Goal: Task Accomplishment & Management: Complete application form

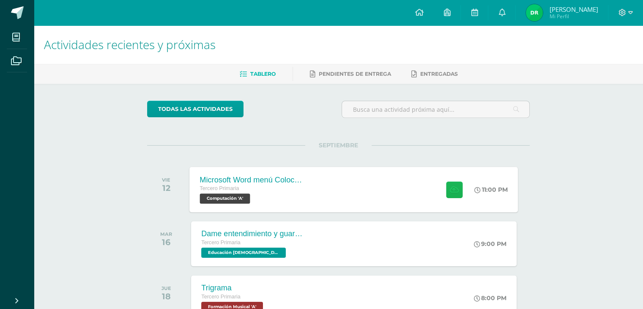
click at [451, 190] on icon at bounding box center [454, 189] width 9 height 7
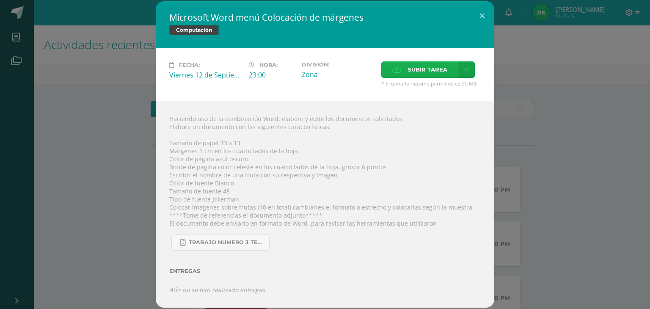
click at [397, 73] on label "Subir tarea" at bounding box center [419, 69] width 77 height 16
click at [0, 0] on input "Subir tarea" at bounding box center [0, 0] width 0 height 0
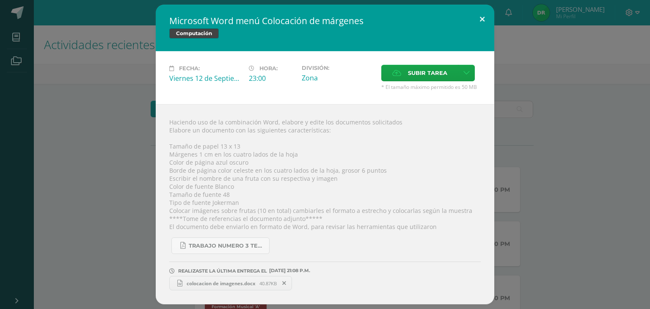
click at [478, 17] on button at bounding box center [482, 19] width 24 height 29
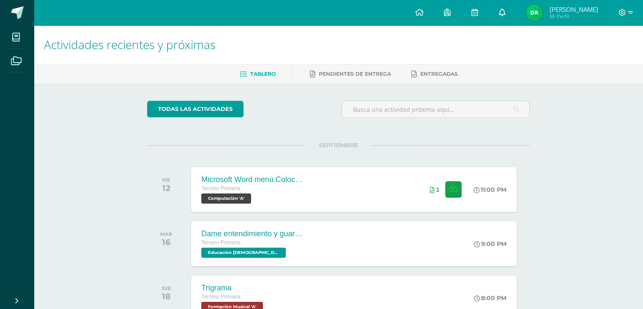
click at [503, 8] on icon at bounding box center [502, 12] width 7 height 8
click at [443, 231] on div "Dame entendimiento y guardare tu palabra Tercero Primaria Educación Cristiana '…" at bounding box center [354, 243] width 329 height 45
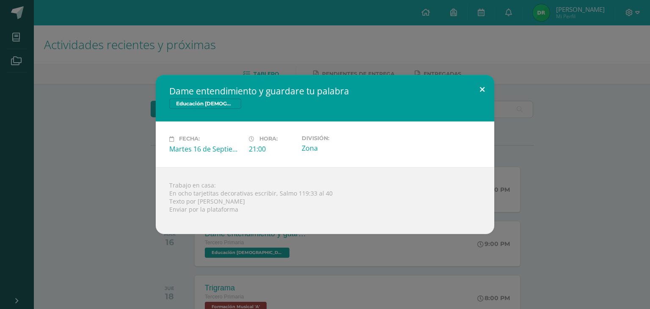
click at [483, 88] on button at bounding box center [482, 89] width 24 height 29
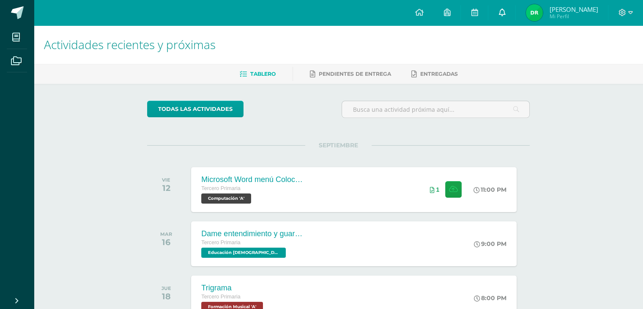
click at [499, 14] on icon at bounding box center [502, 12] width 7 height 8
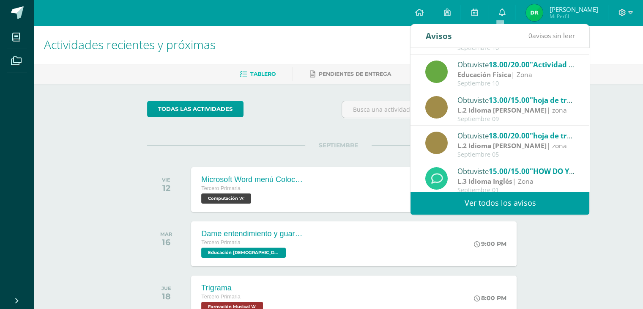
scroll to position [140, 0]
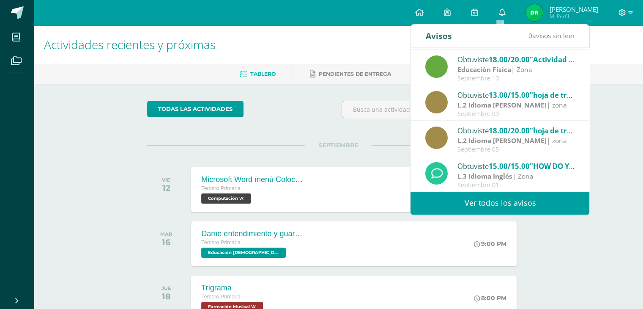
click at [535, 107] on strong "L.2 Idioma [PERSON_NAME]" at bounding box center [502, 104] width 89 height 9
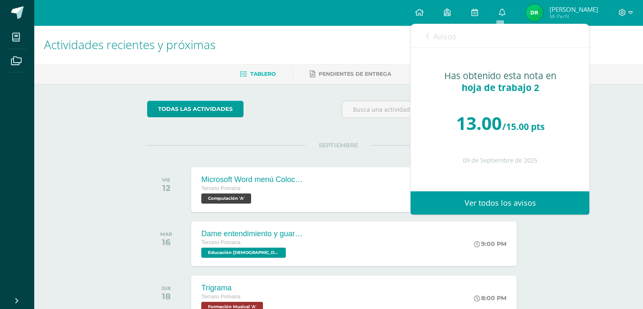
click at [517, 199] on link "Ver todos los avisos" at bounding box center [500, 202] width 179 height 23
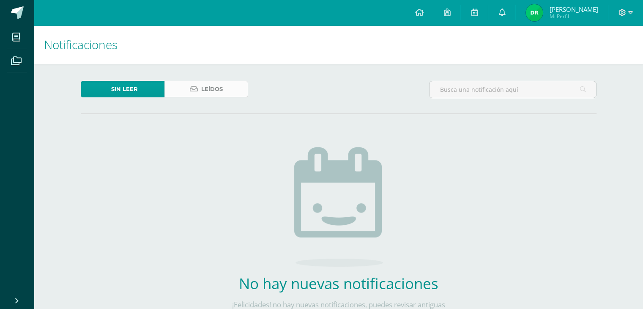
click at [199, 92] on link "Leídos" at bounding box center [207, 89] width 84 height 16
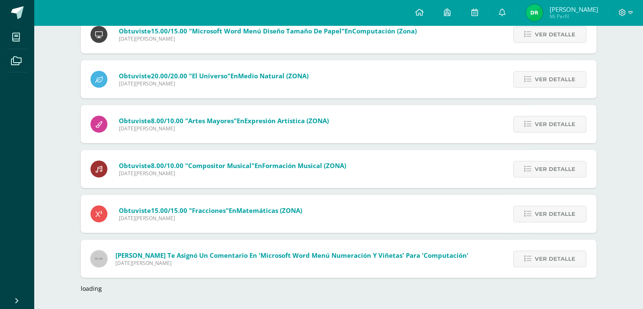
scroll to position [744, 0]
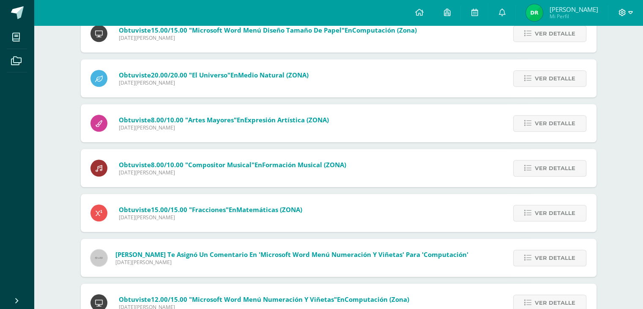
click at [631, 11] on icon at bounding box center [630, 12] width 5 height 3
click at [612, 60] on span "Cerrar sesión" at bounding box center [604, 57] width 38 height 8
